Goal: Task Accomplishment & Management: Use online tool/utility

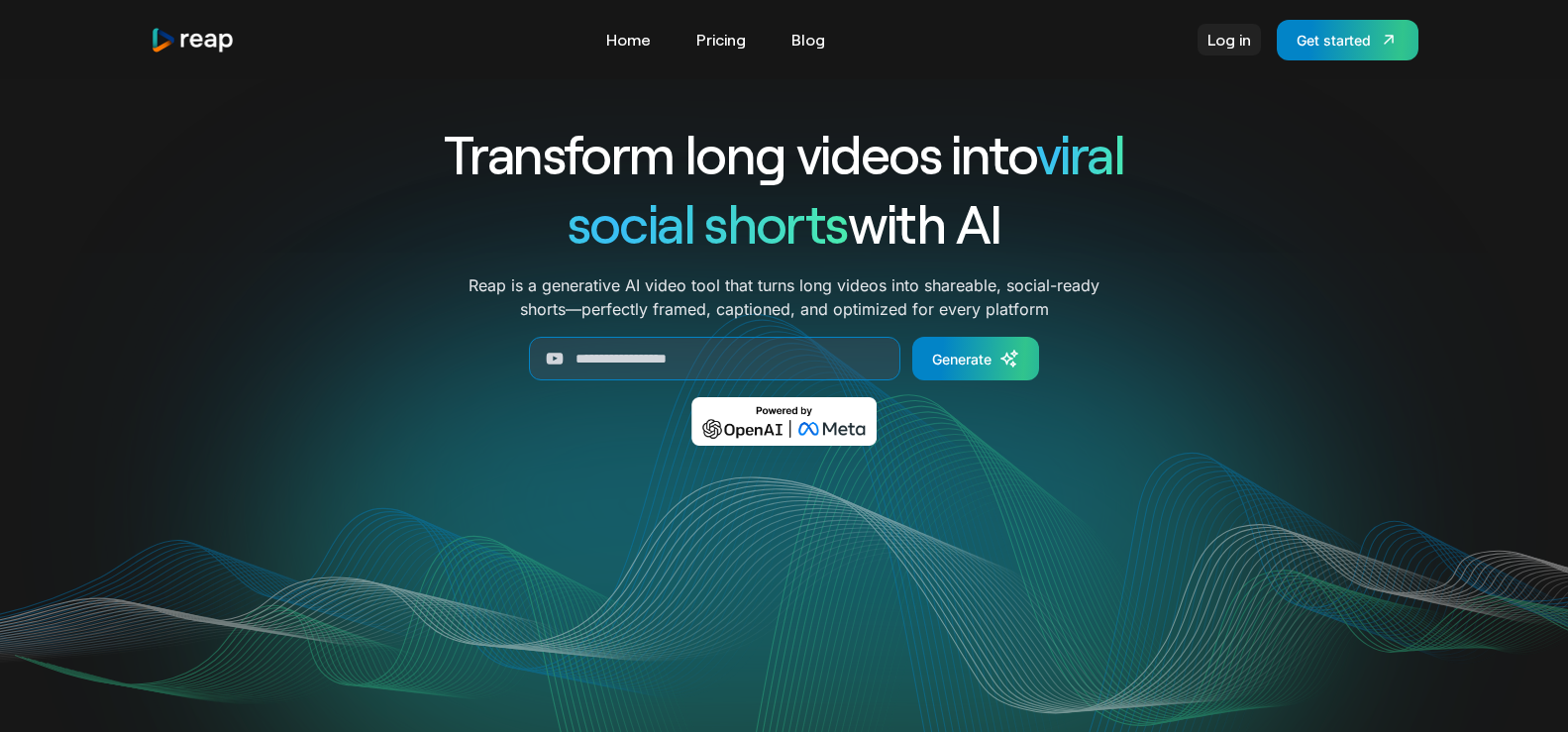
click at [1209, 36] on link "Log in" at bounding box center [1230, 40] width 64 height 32
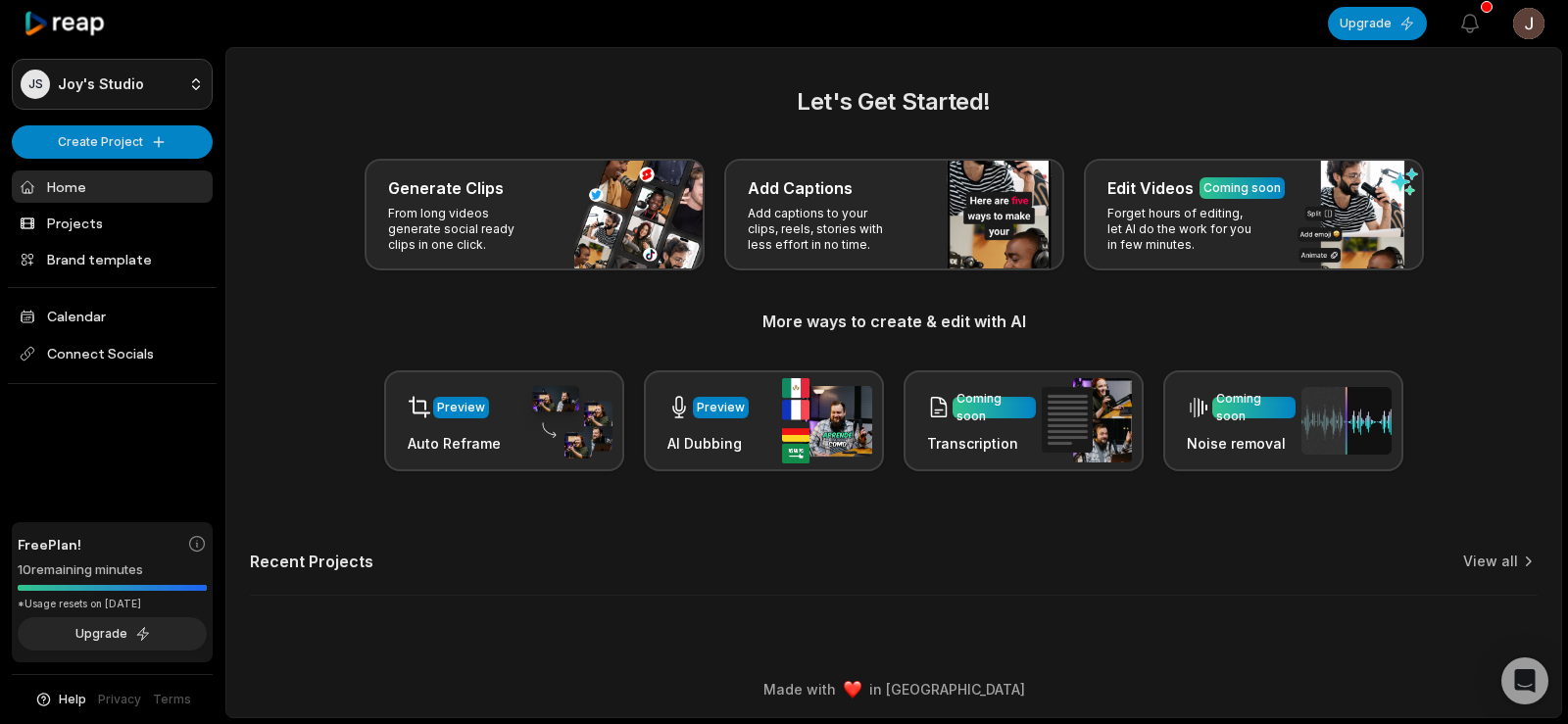
click at [196, 79] on html "[PERSON_NAME] Studio Create Project Home Projects Brand template Calendar Conne…" at bounding box center [784, 362] width 1568 height 724
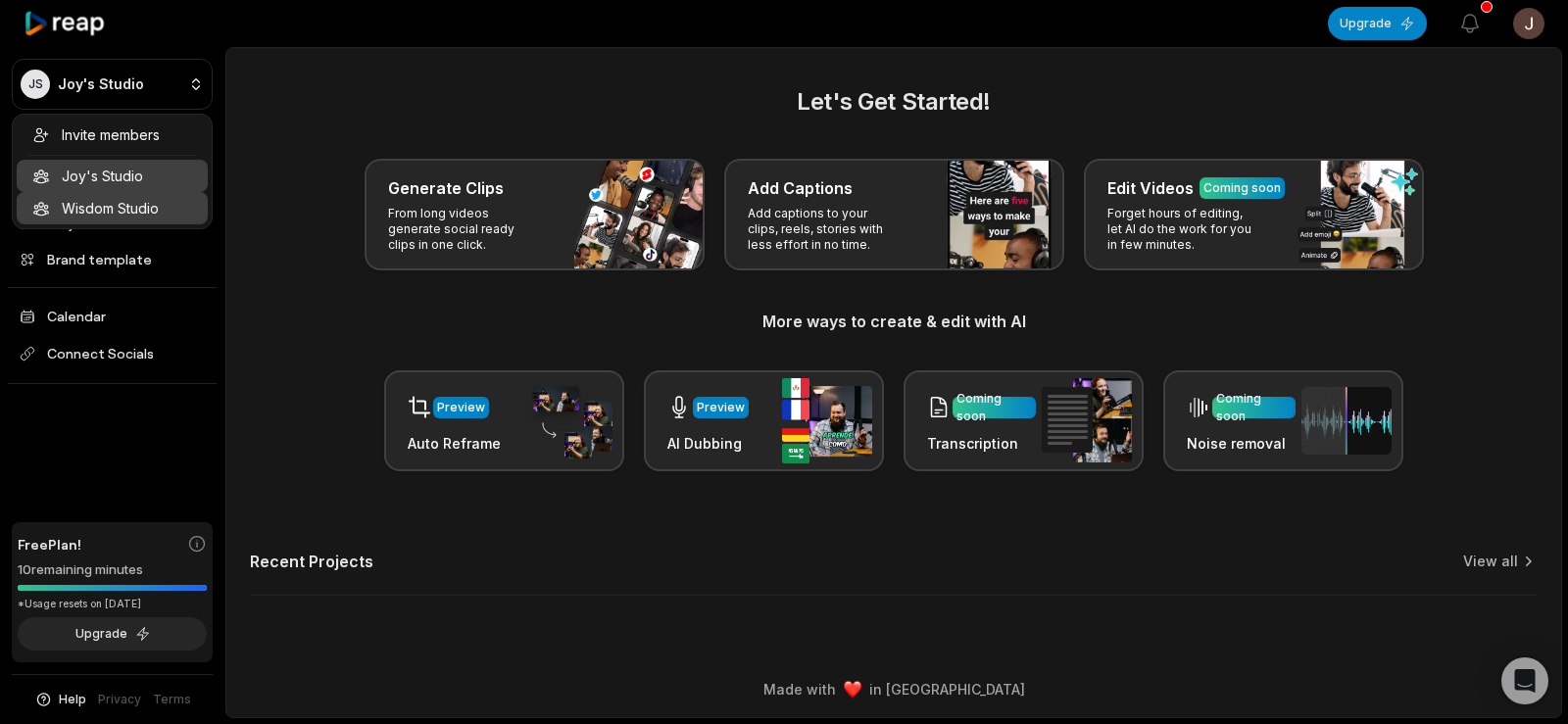
click at [158, 217] on div "Wisdom Studio" at bounding box center [112, 208] width 191 height 33
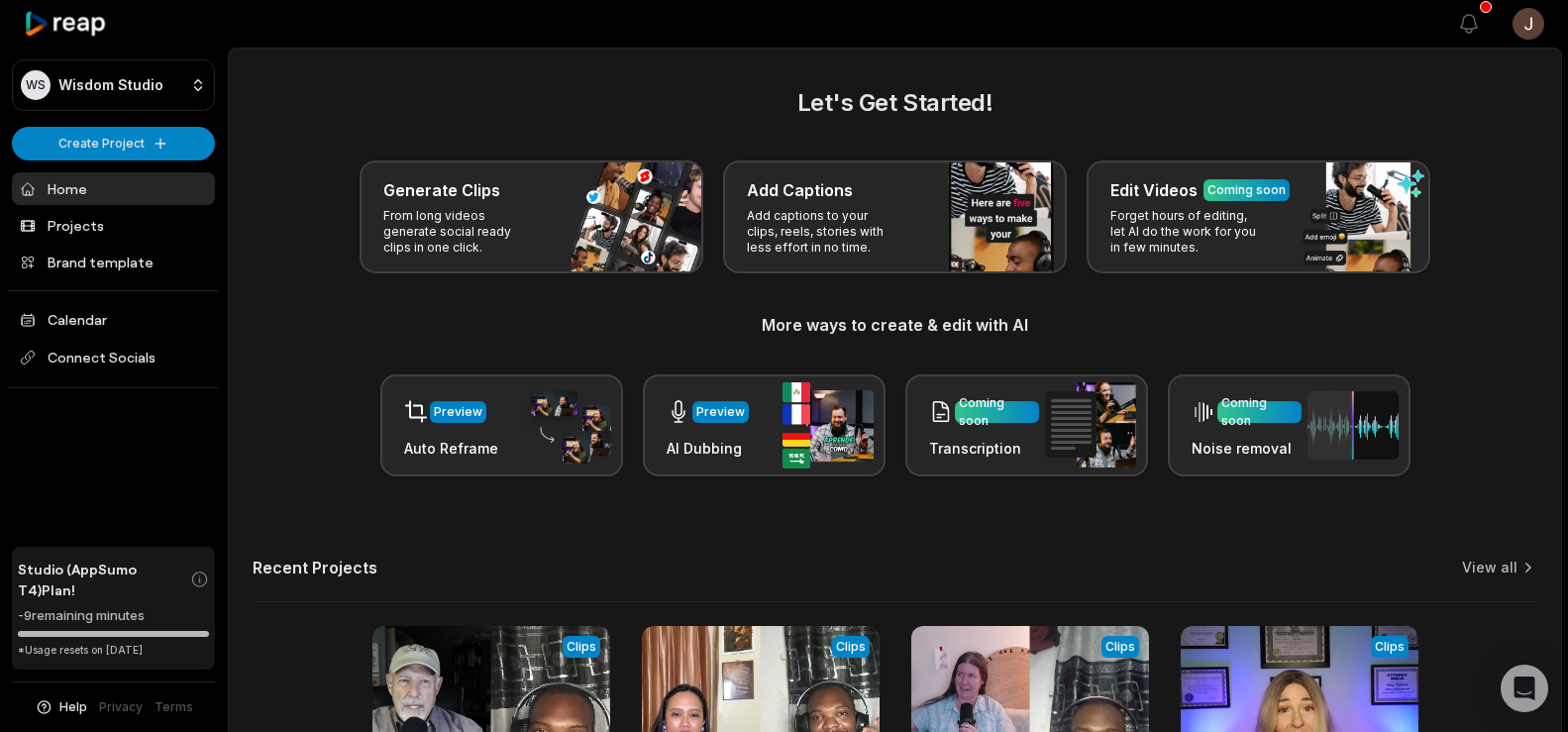
click at [505, 75] on main "Let's Get Started! Generate Clips From long videos generate social ready clips …" at bounding box center [895, 488] width 1333 height 878
